Goal: Task Accomplishment & Management: Manage account settings

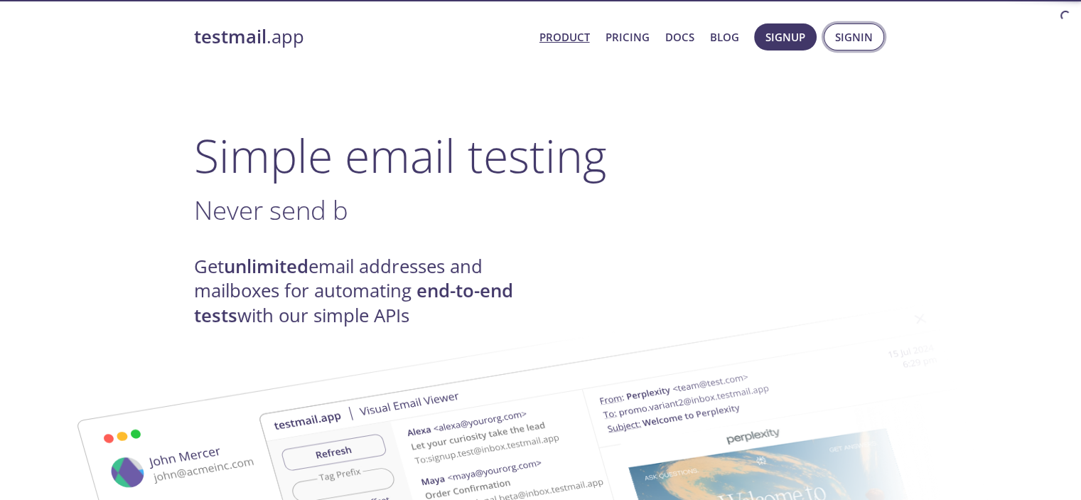
click at [849, 41] on span "Signin" at bounding box center [854, 37] width 38 height 18
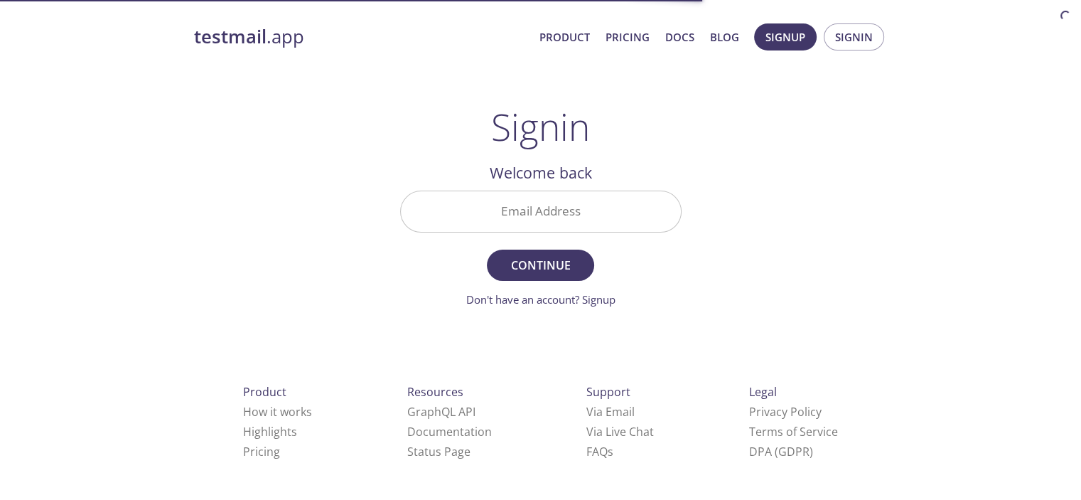
click at [520, 221] on input "Email Address" at bounding box center [541, 211] width 280 height 41
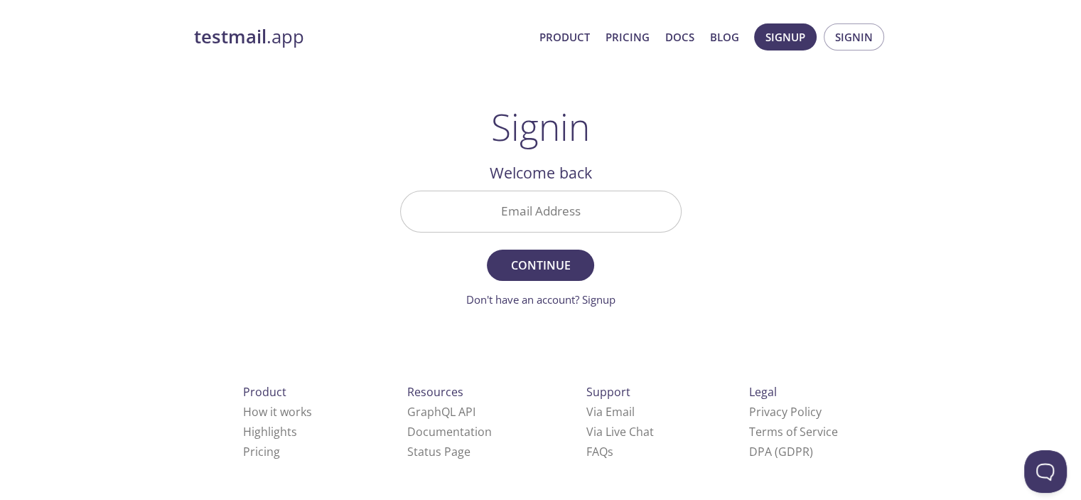
click at [410, 93] on div "testmail .app Product Pricing Docs Blog Signup Signin Signin Welcome back Email…" at bounding box center [541, 310] width 728 height 593
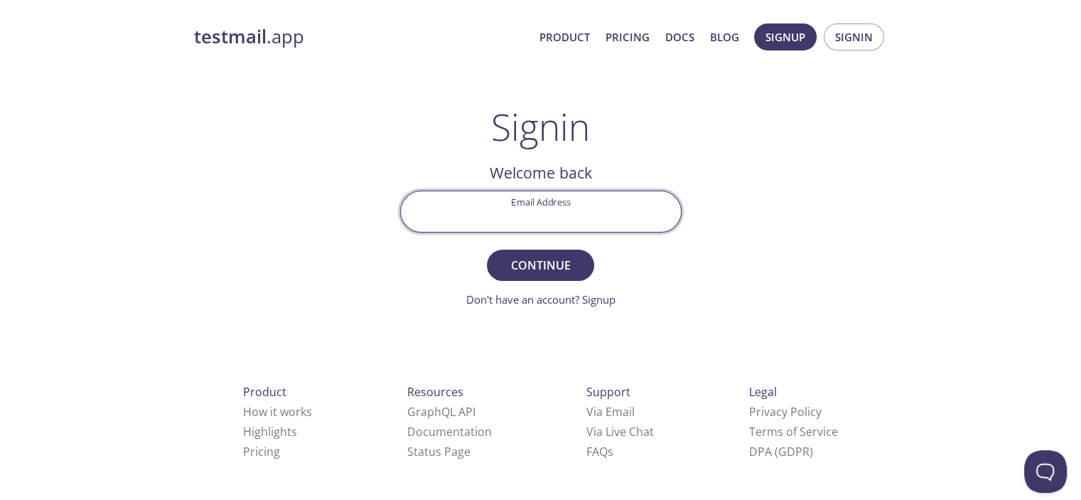
click at [507, 216] on input "Email Address" at bounding box center [541, 211] width 280 height 41
type input "[EMAIL_ADDRESS][DOMAIN_NAME]"
click at [545, 255] on span "Continue" at bounding box center [540, 265] width 75 height 20
click at [527, 205] on input "Signin Security Code" at bounding box center [541, 211] width 280 height 41
click at [610, 201] on input "Signin Security Code" at bounding box center [541, 211] width 280 height 41
